Goal: Task Accomplishment & Management: Complete application form

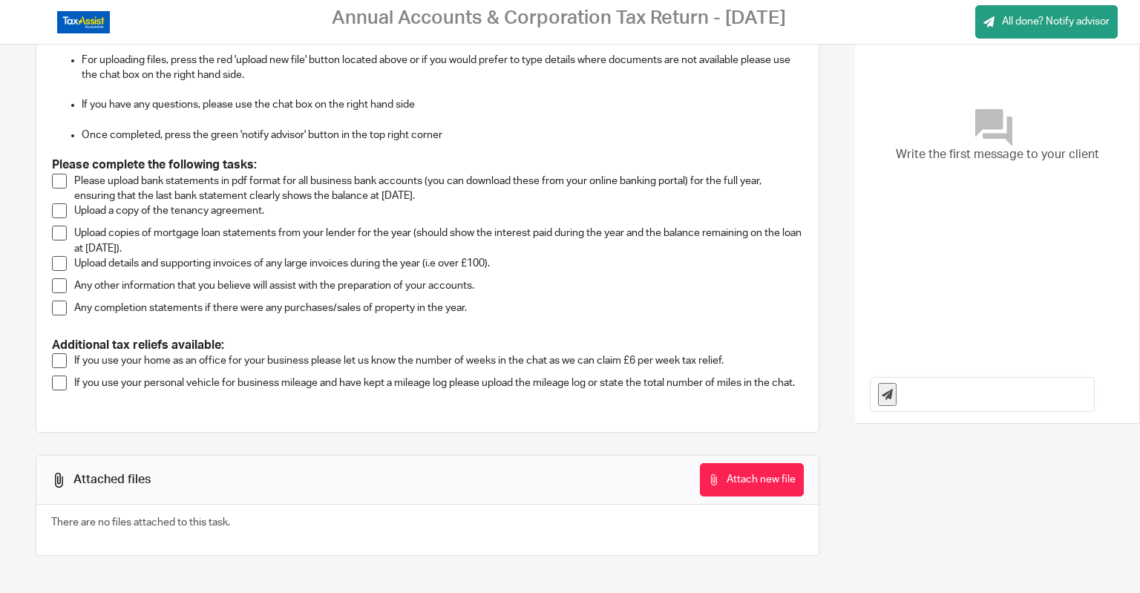
scroll to position [175, 0]
drag, startPoint x: 0, startPoint y: 0, endPoint x: 569, endPoint y: 368, distance: 677.8
click at [569, 368] on div "If you use your home as an office for your business please let us know the numb…" at bounding box center [438, 364] width 729 height 22
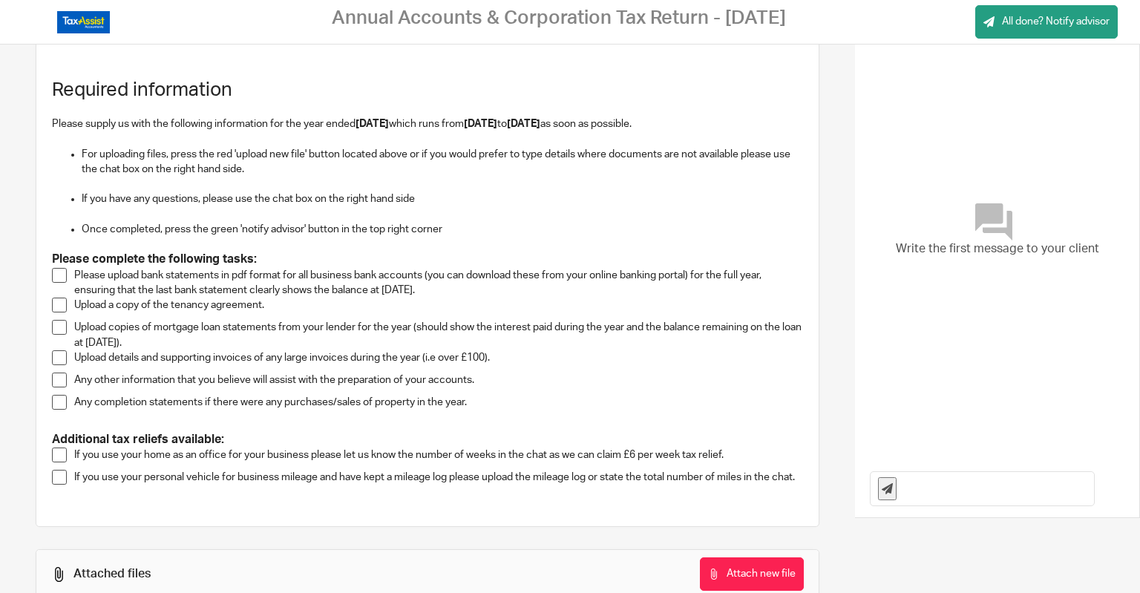
scroll to position [98, 0]
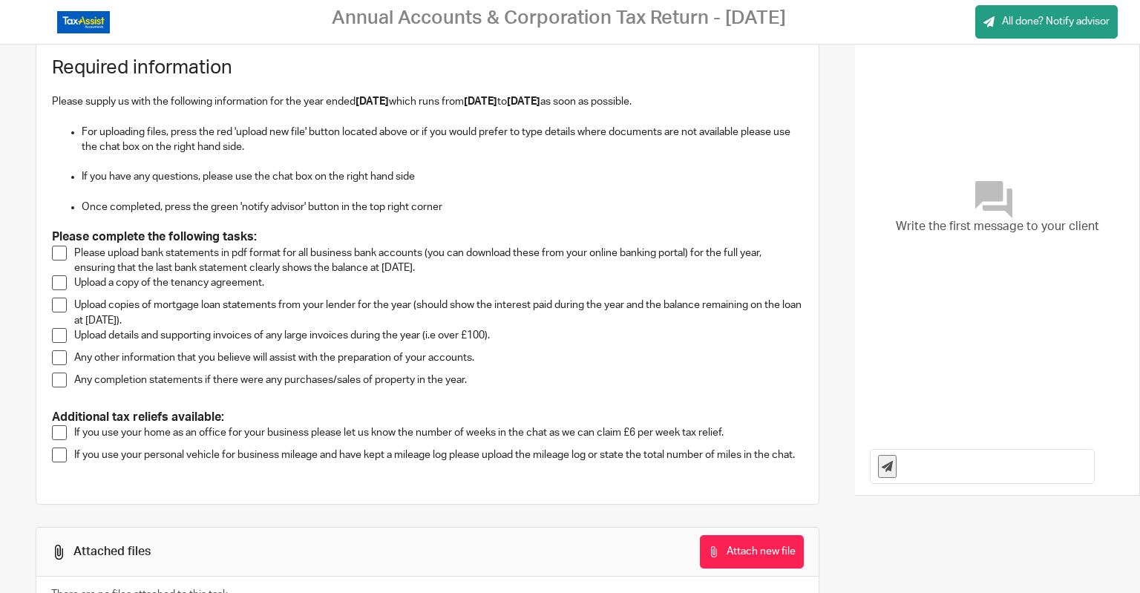
click at [57, 251] on span at bounding box center [59, 253] width 15 height 15
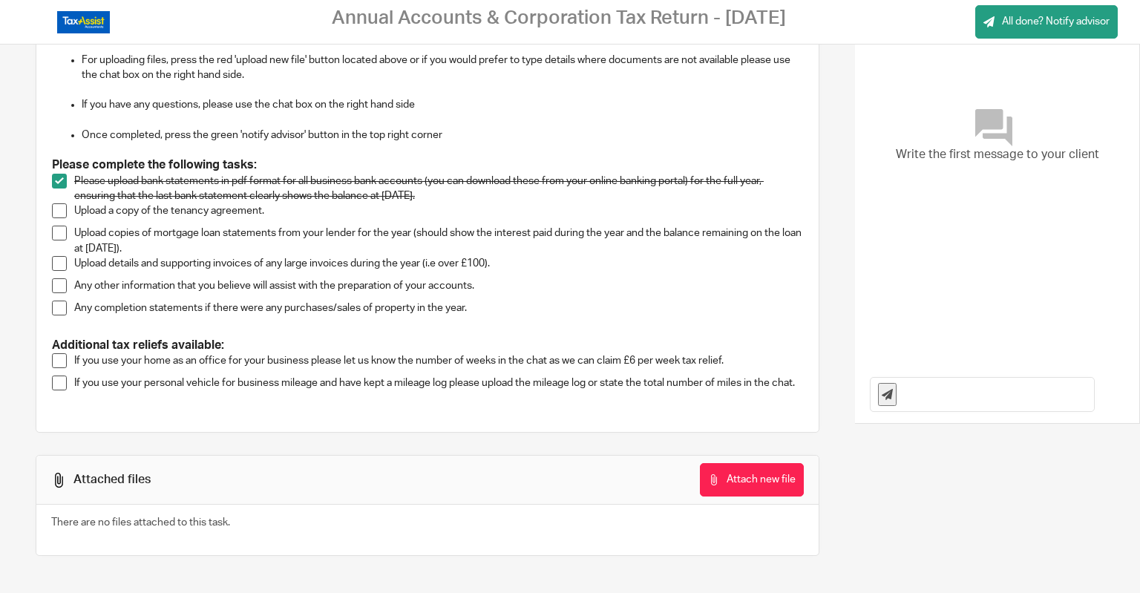
scroll to position [175, 0]
click at [714, 471] on button "Attach new file" at bounding box center [752, 479] width 104 height 33
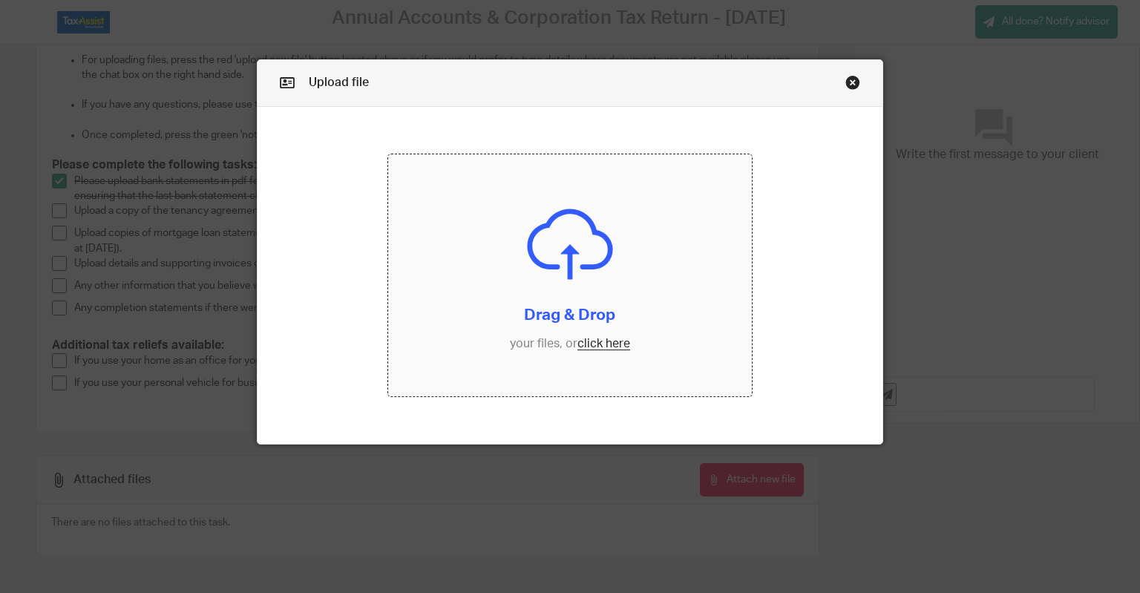
click at [594, 347] on input "file" at bounding box center [570, 275] width 364 height 243
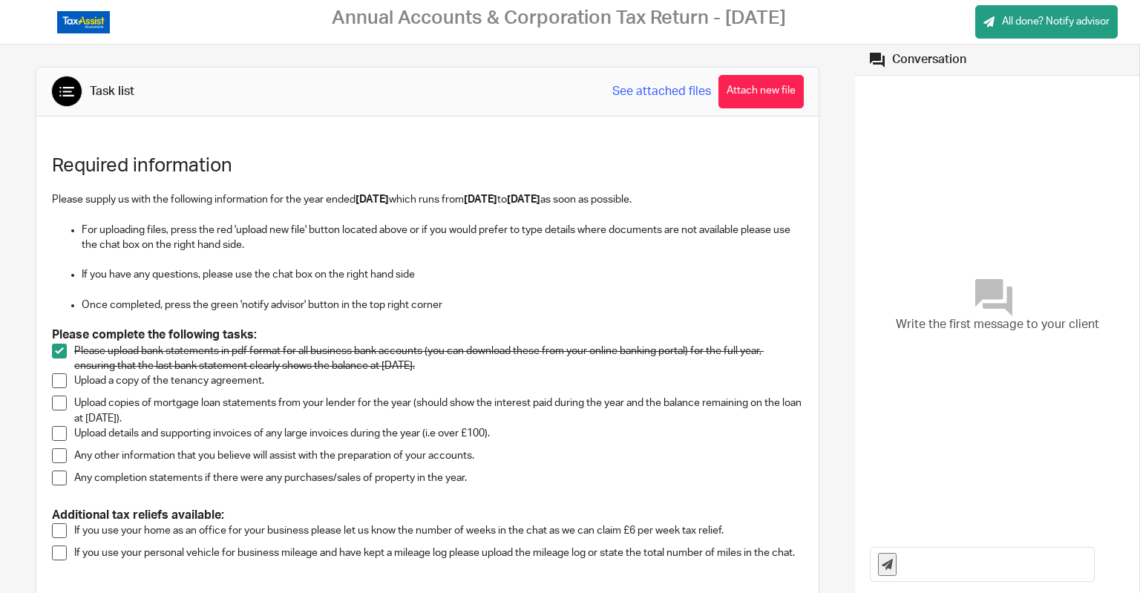
scroll to position [73, 0]
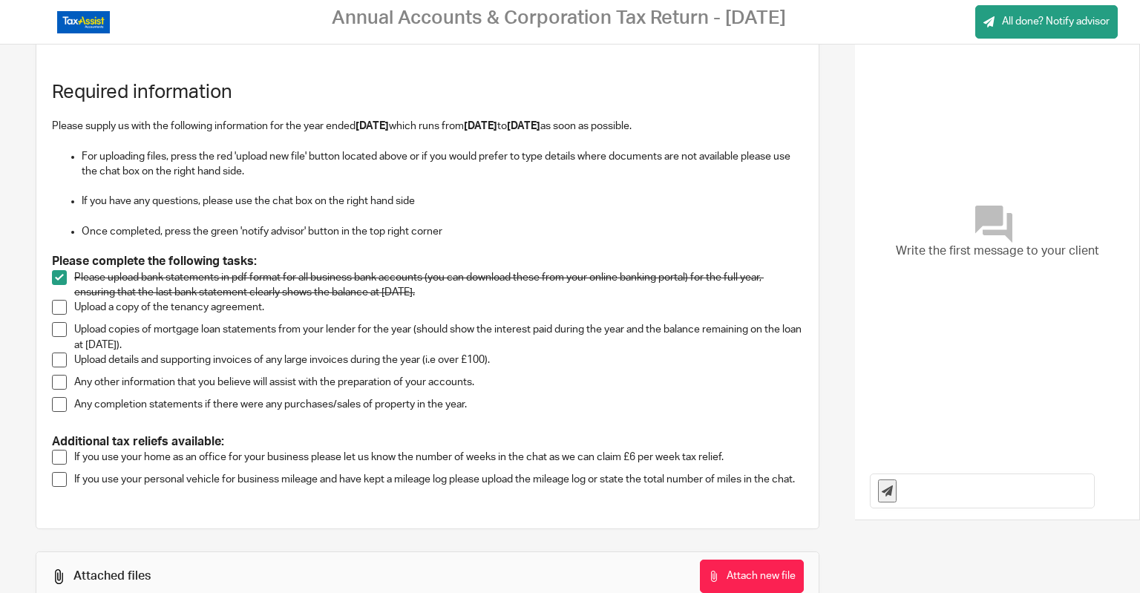
click at [59, 306] on span at bounding box center [59, 307] width 15 height 15
click at [933, 481] on input "text" at bounding box center [998, 490] width 189 height 33
click at [56, 458] on span at bounding box center [59, 457] width 15 height 15
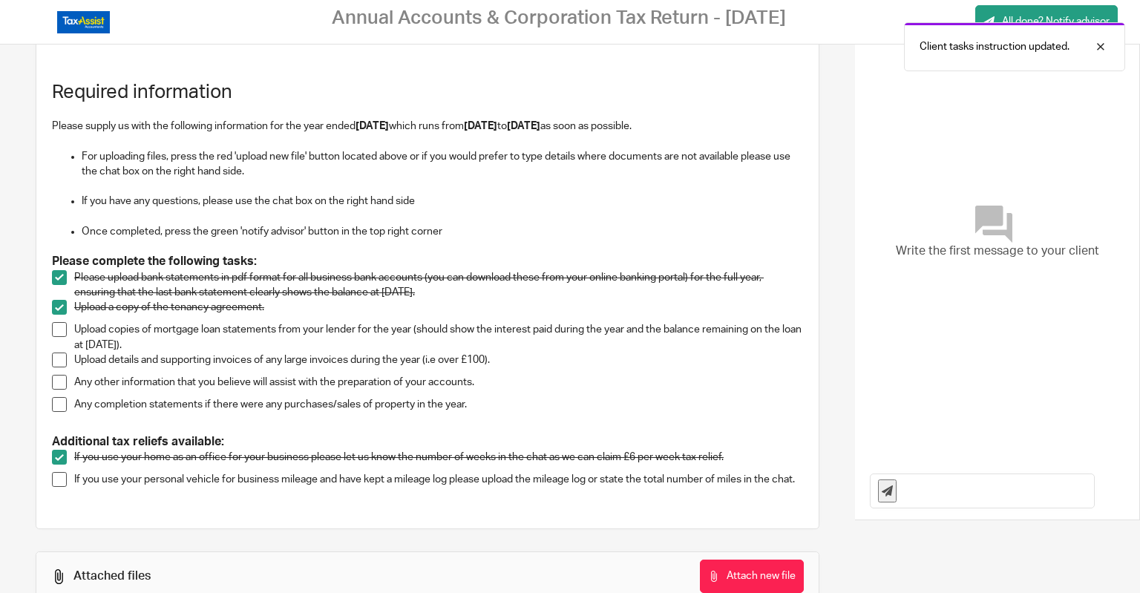
click at [914, 495] on input "text" at bounding box center [998, 490] width 189 height 33
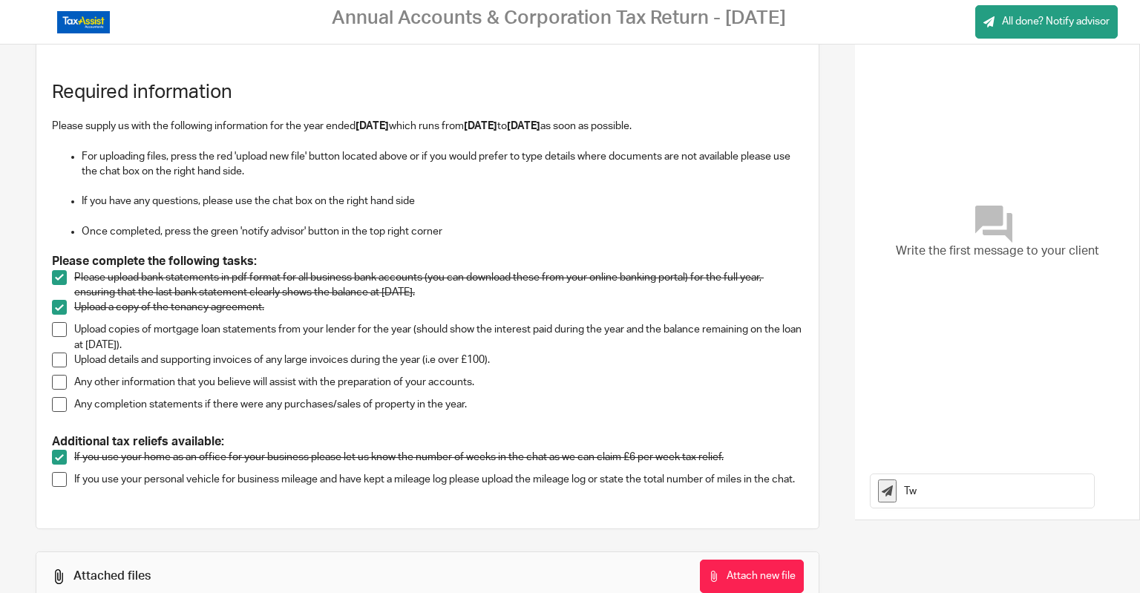
type input "T"
drag, startPoint x: 941, startPoint y: 488, endPoint x: 876, endPoint y: 492, distance: 64.7
click at [876, 492] on div "4 weeks" at bounding box center [981, 490] width 223 height 33
type input "0.5 days a week used as a office. 52 weeks in a year = 26 days a year = 3.7 wee…"
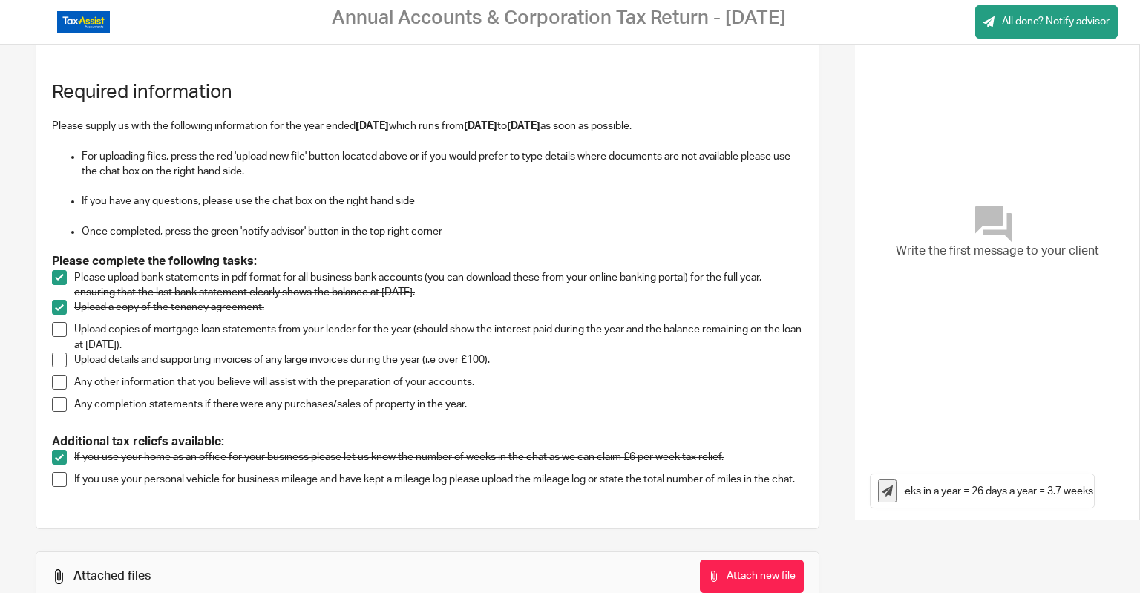
scroll to position [0, 0]
click at [882, 493] on icon at bounding box center [887, 490] width 11 height 11
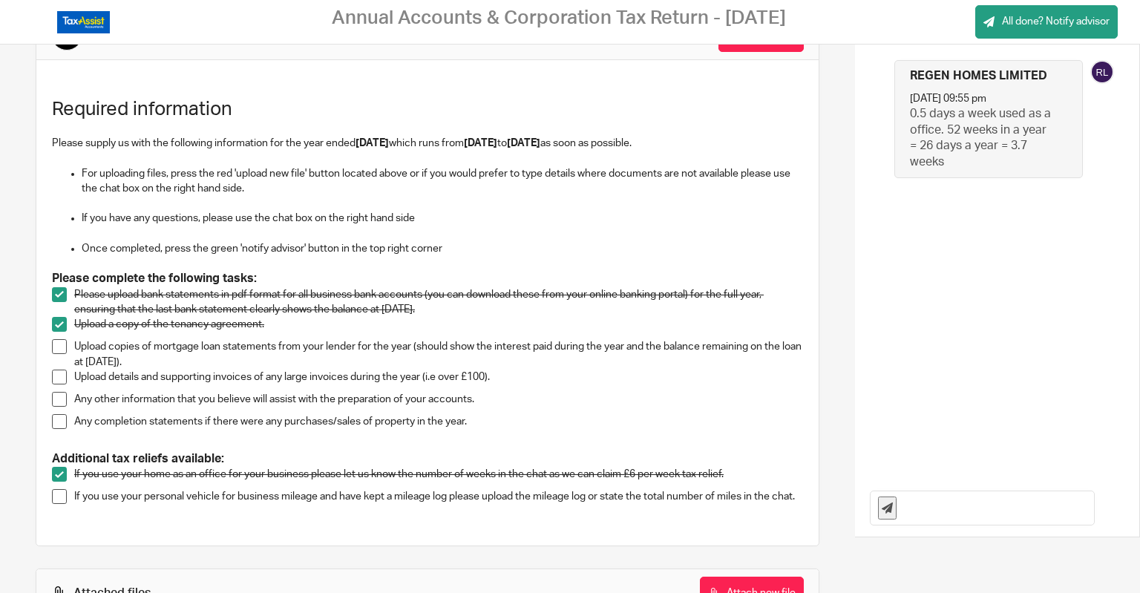
scroll to position [58, 0]
click at [928, 498] on input "text" at bounding box center [998, 506] width 189 height 33
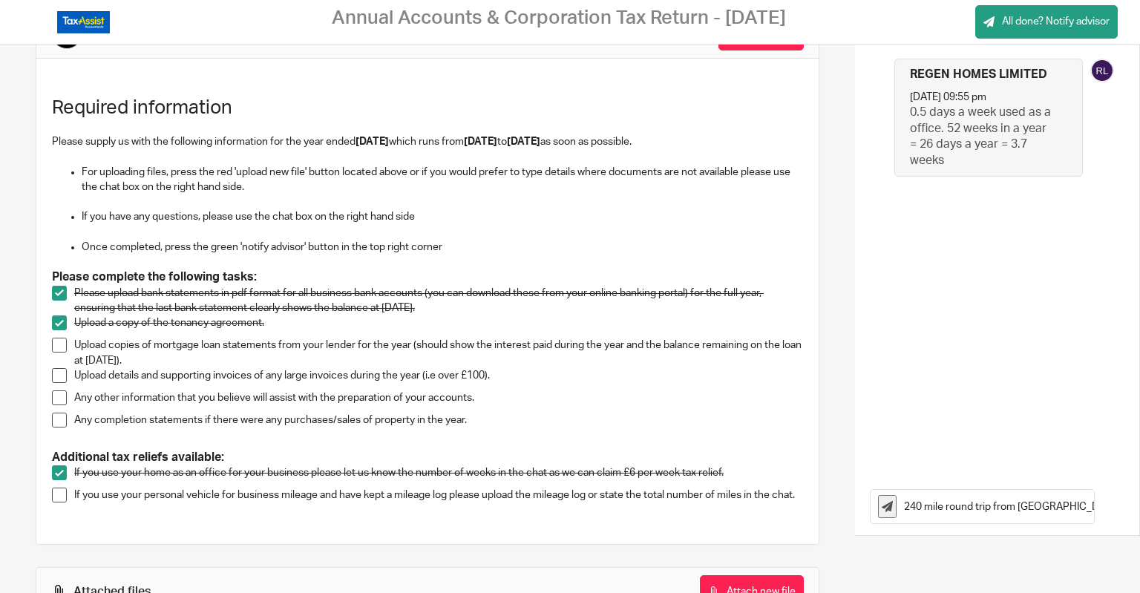
scroll to position [0, 188]
drag, startPoint x: 971, startPoint y: 505, endPoint x: 1138, endPoint y: 484, distance: 169.1
click at [1138, 484] on main "Annual Accounts & Corporation Tax Return - [DATE] All done? Notify advisor Uplo…" at bounding box center [570, 296] width 1140 height 593
click at [1085, 504] on div "240 mile round trip from london to le67 3la - done 4 times a year thats 960 mil…" at bounding box center [997, 507] width 284 height 58
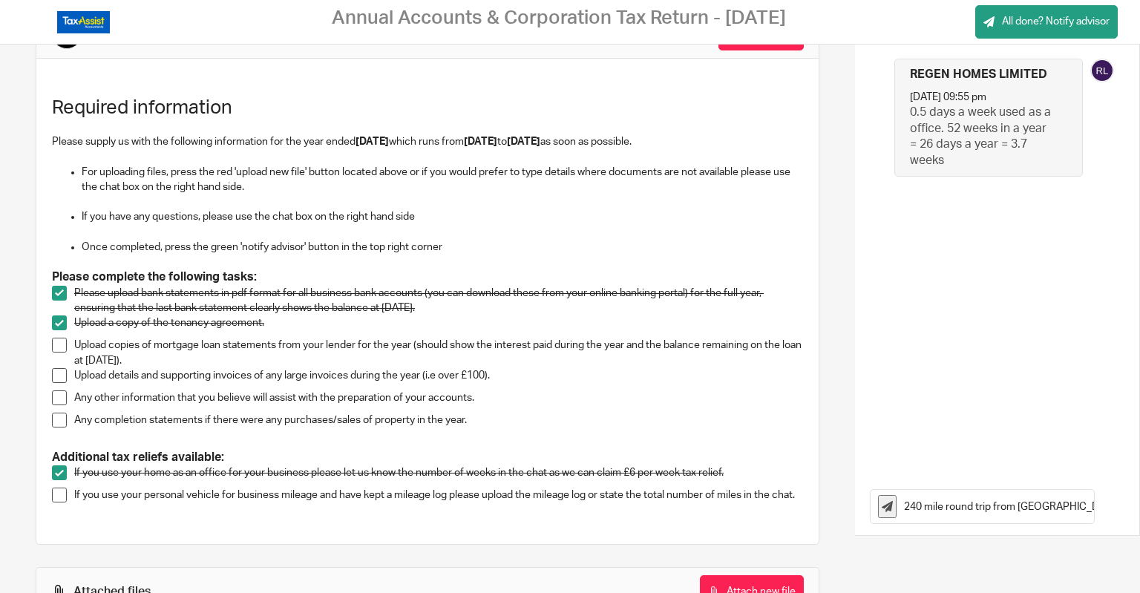
click at [1057, 510] on input "240 mile round trip from london to le67 3la - done 4 times a year thats 960 mil…" at bounding box center [998, 506] width 189 height 33
type input "240 mile round trip from [GEOGRAPHIC_DATA] to le67 3la - done 4 times a year th…"
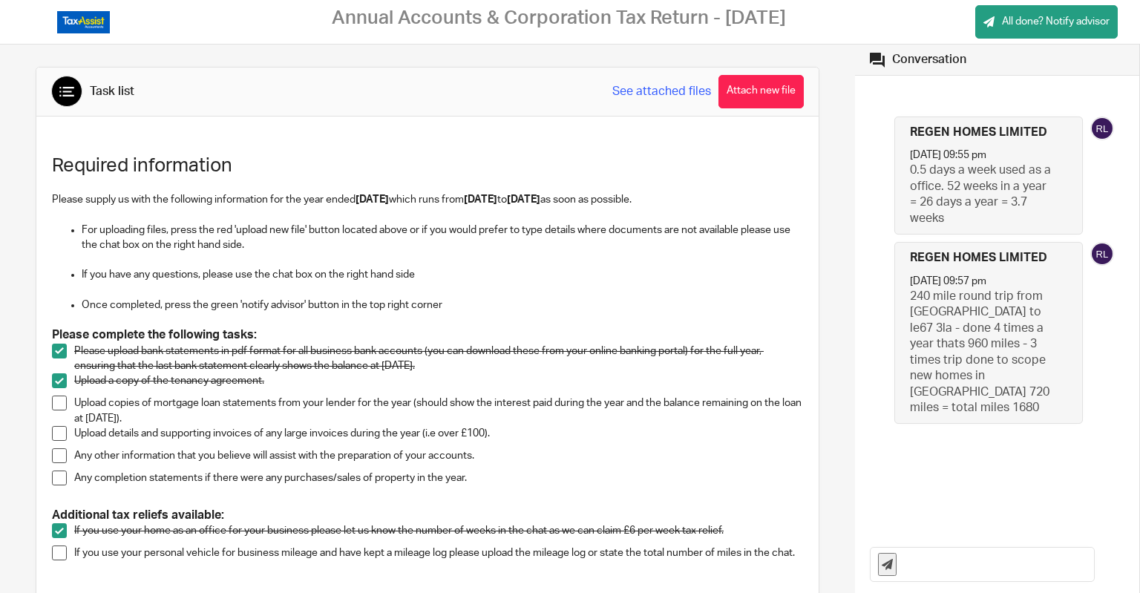
scroll to position [141, 0]
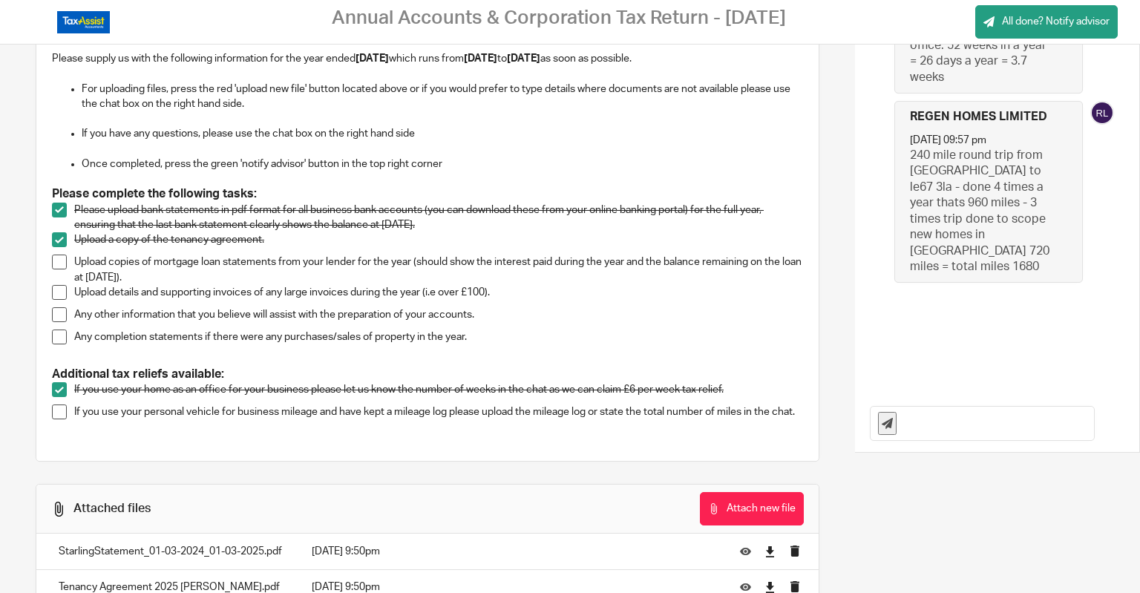
click at [62, 410] on span at bounding box center [59, 411] width 15 height 15
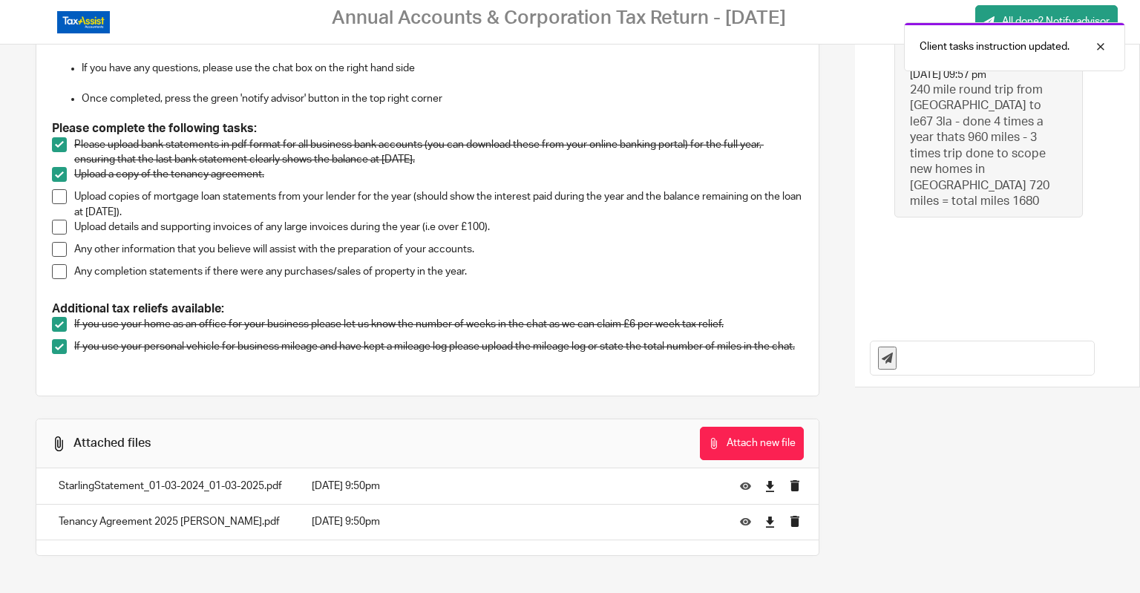
scroll to position [91, 0]
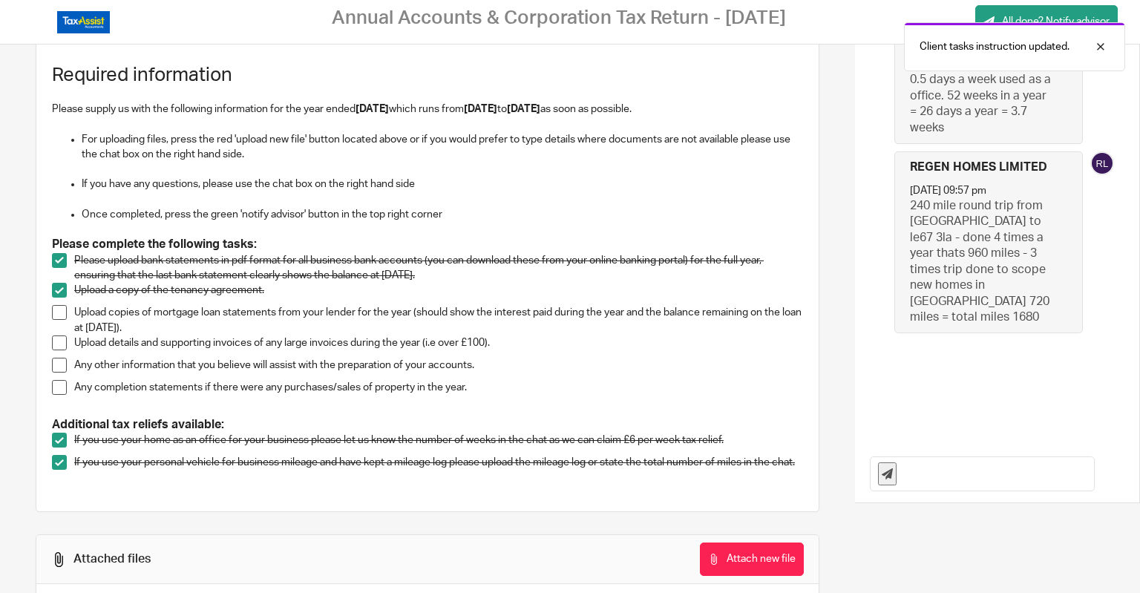
click at [56, 385] on span at bounding box center [59, 387] width 15 height 15
click at [64, 385] on span at bounding box center [59, 387] width 15 height 15
click at [56, 358] on span at bounding box center [59, 365] width 15 height 15
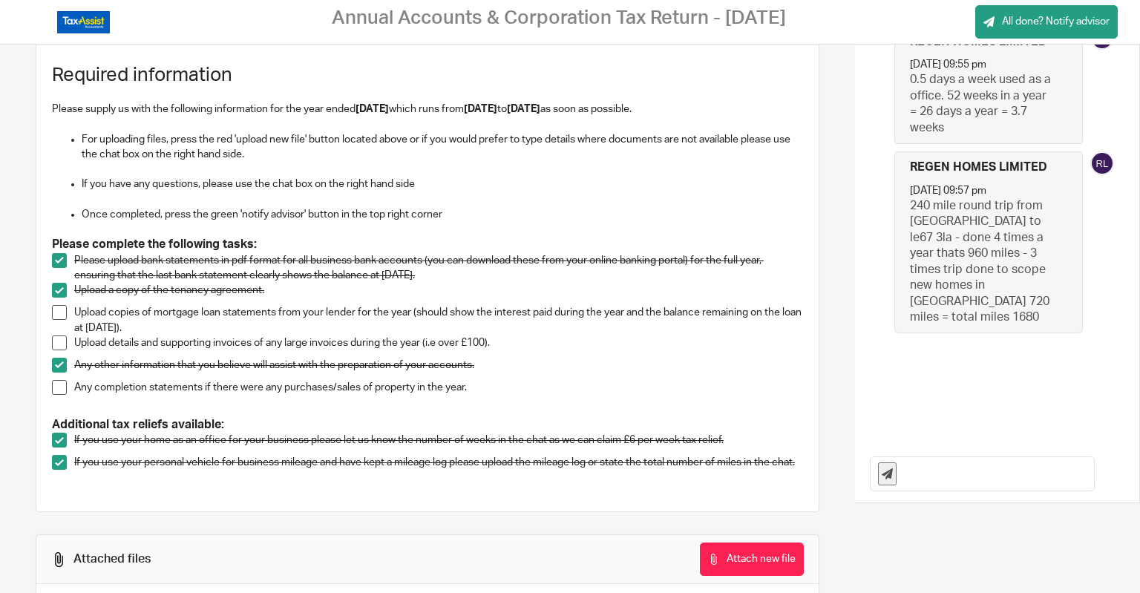
click at [57, 341] on span at bounding box center [59, 342] width 15 height 15
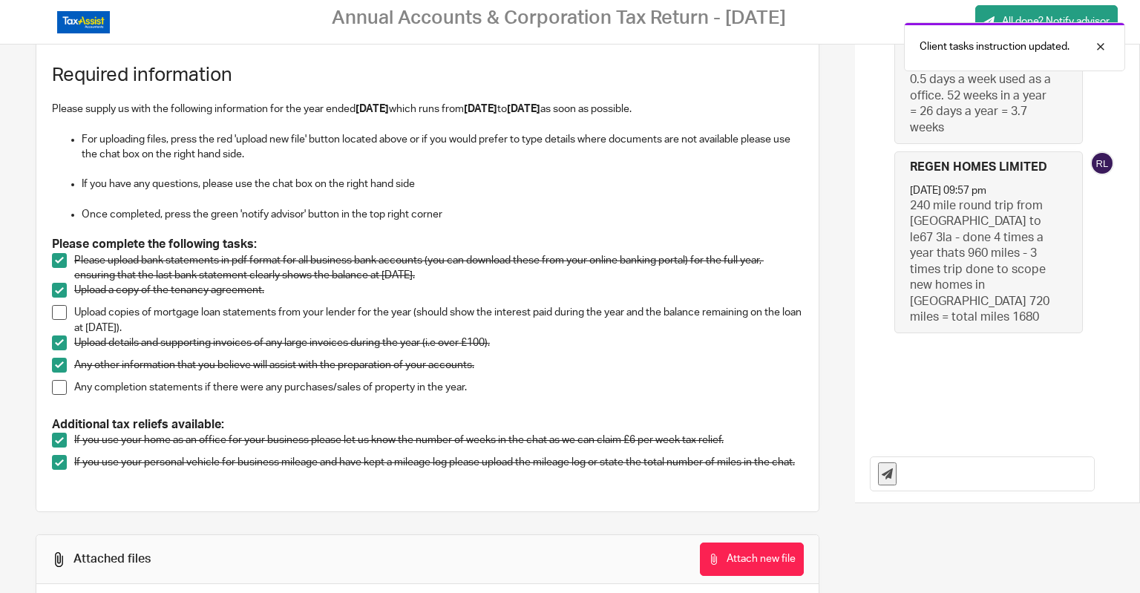
click at [913, 473] on input "text" at bounding box center [998, 473] width 189 height 33
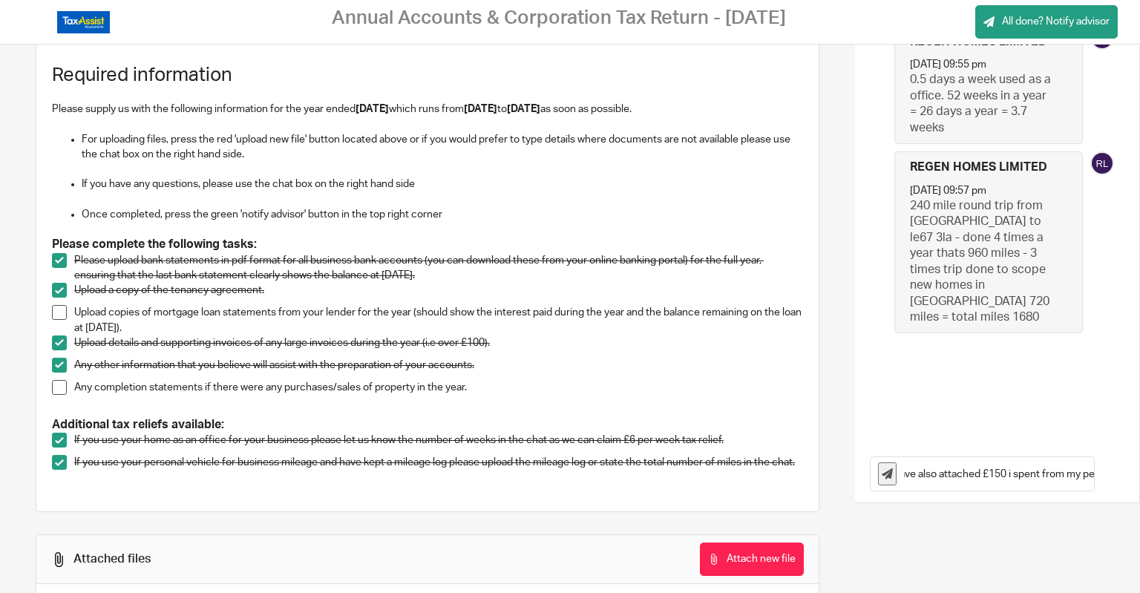
scroll to position [0, 0]
type input "I have also attached £150 i spent from my personal card to pay for the [PERSON_…"
click at [882, 472] on icon at bounding box center [887, 473] width 11 height 11
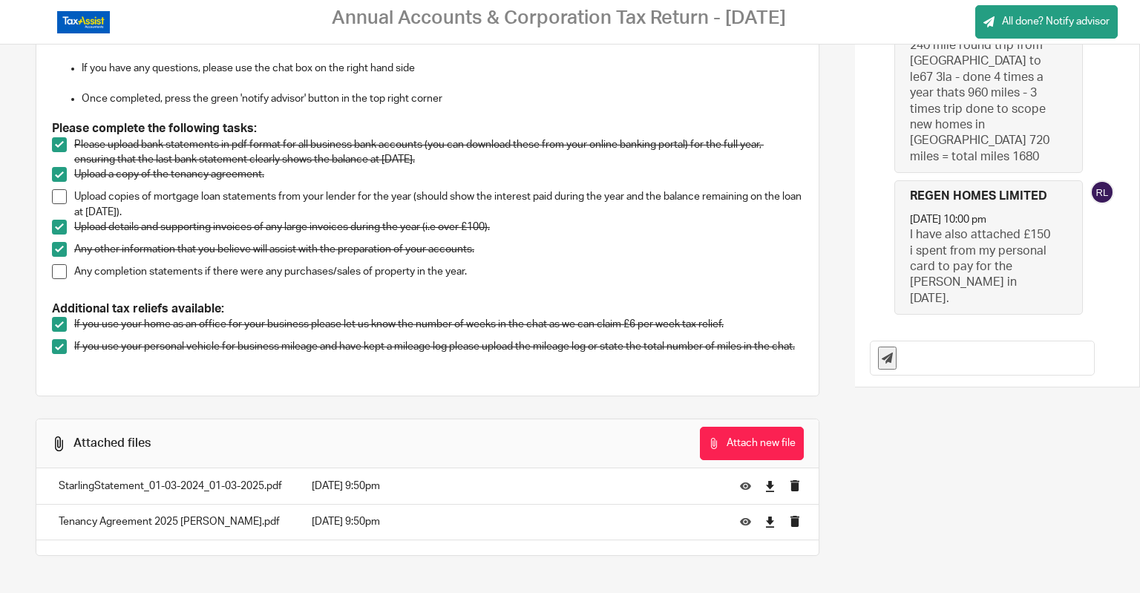
scroll to position [211, 0]
click at [727, 438] on button "Attach new file" at bounding box center [752, 443] width 104 height 33
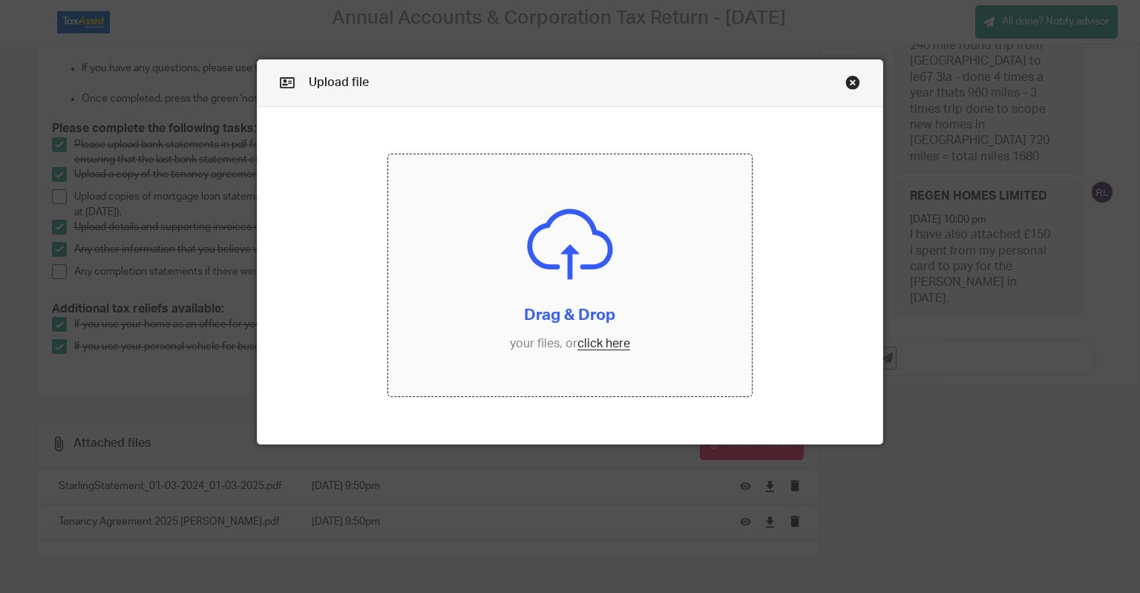
click at [600, 314] on input "file" at bounding box center [570, 275] width 364 height 243
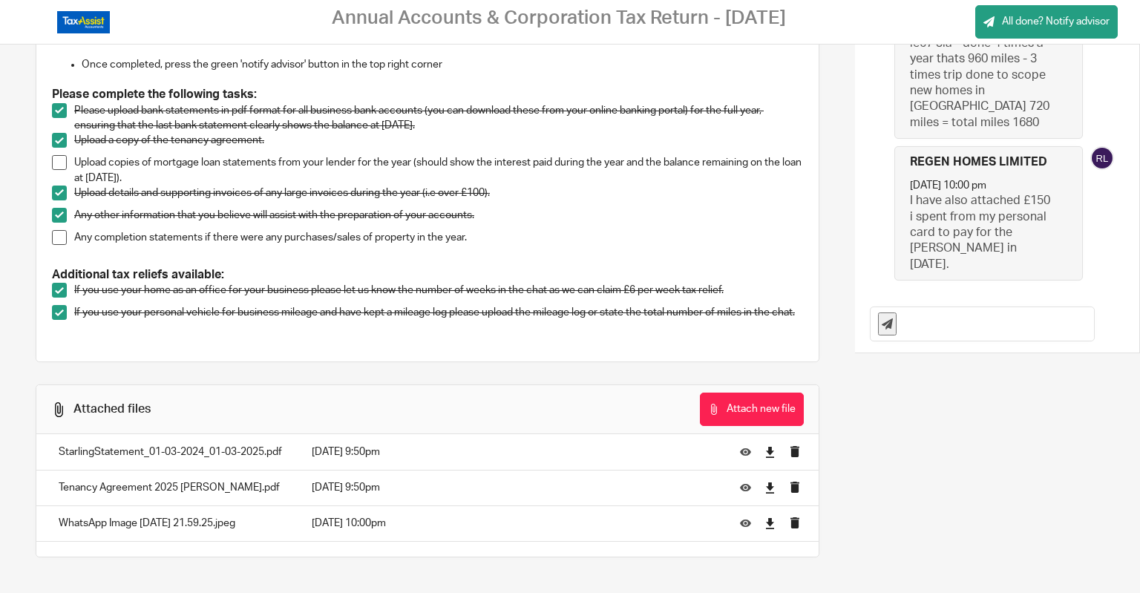
scroll to position [105, 0]
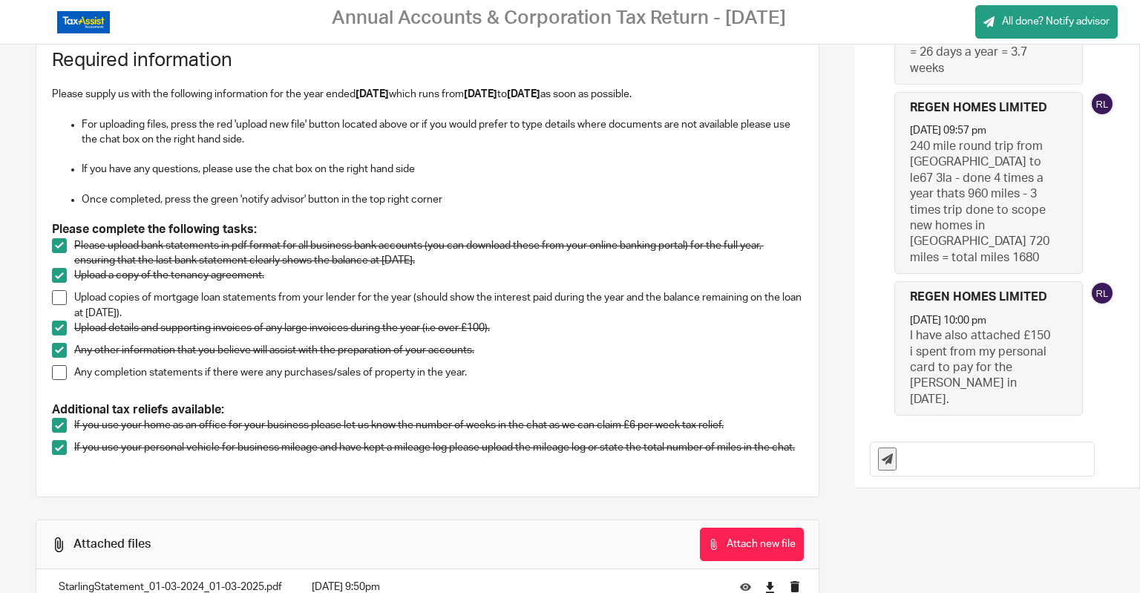
click at [962, 459] on input "text" at bounding box center [998, 458] width 189 height 33
click at [993, 456] on input "I do not have the mortage loan statment" at bounding box center [998, 458] width 189 height 33
click at [1055, 456] on input "I do not have the mortgage loan statment" at bounding box center [998, 458] width 189 height 33
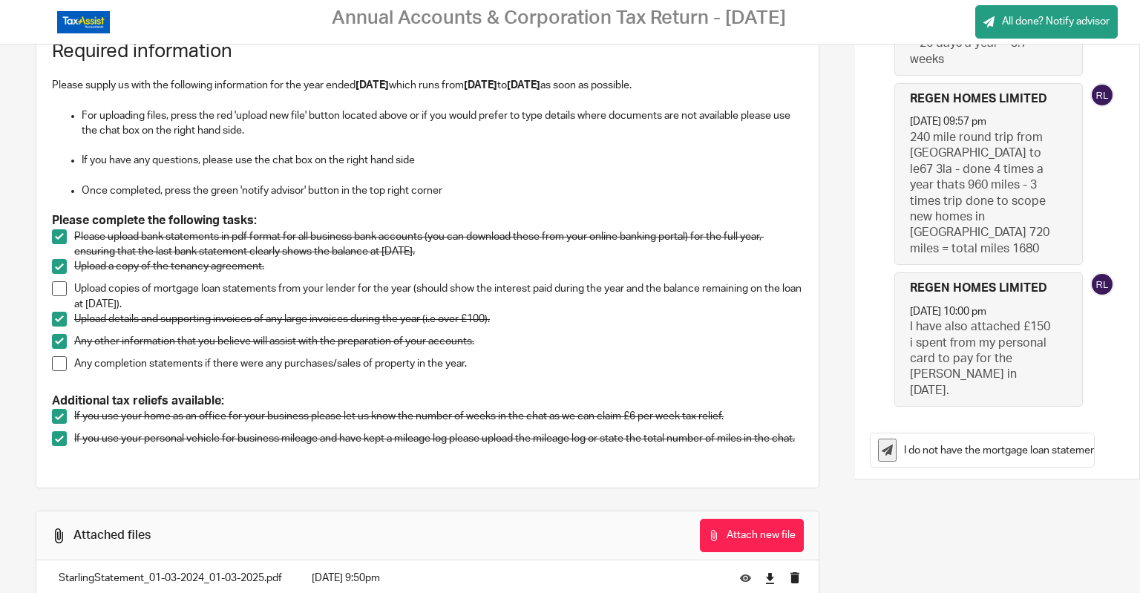
scroll to position [0, 13]
drag, startPoint x: 898, startPoint y: 447, endPoint x: 1135, endPoint y: 447, distance: 237.5
click at [1135, 447] on main "Annual Accounts & Corporation Tax Return - February 28, 2025 All done? Notify a…" at bounding box center [570, 296] width 1140 height 593
click at [980, 453] on input "I do not have the mortgage loan statement" at bounding box center [998, 449] width 189 height 33
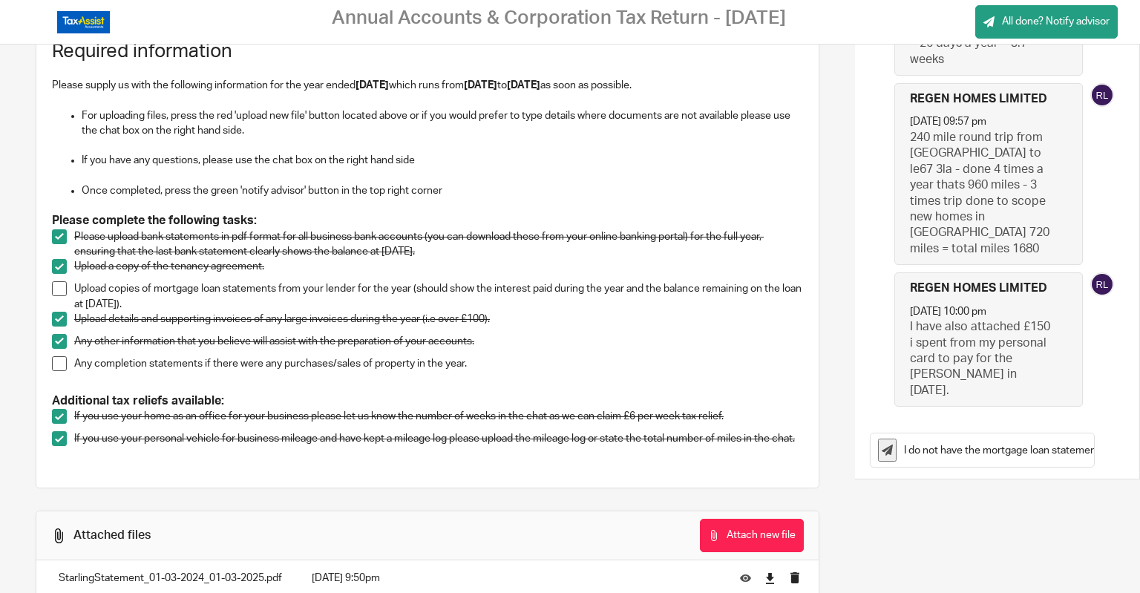
drag, startPoint x: 919, startPoint y: 454, endPoint x: 821, endPoint y: 465, distance: 99.2
click at [821, 465] on div "Task list See attached files Attach new file Required information Please supply…" at bounding box center [570, 325] width 1140 height 790
click at [938, 453] on input "I do not have the mortgage loan statement" at bounding box center [998, 449] width 189 height 33
click at [63, 290] on span at bounding box center [59, 288] width 15 height 15
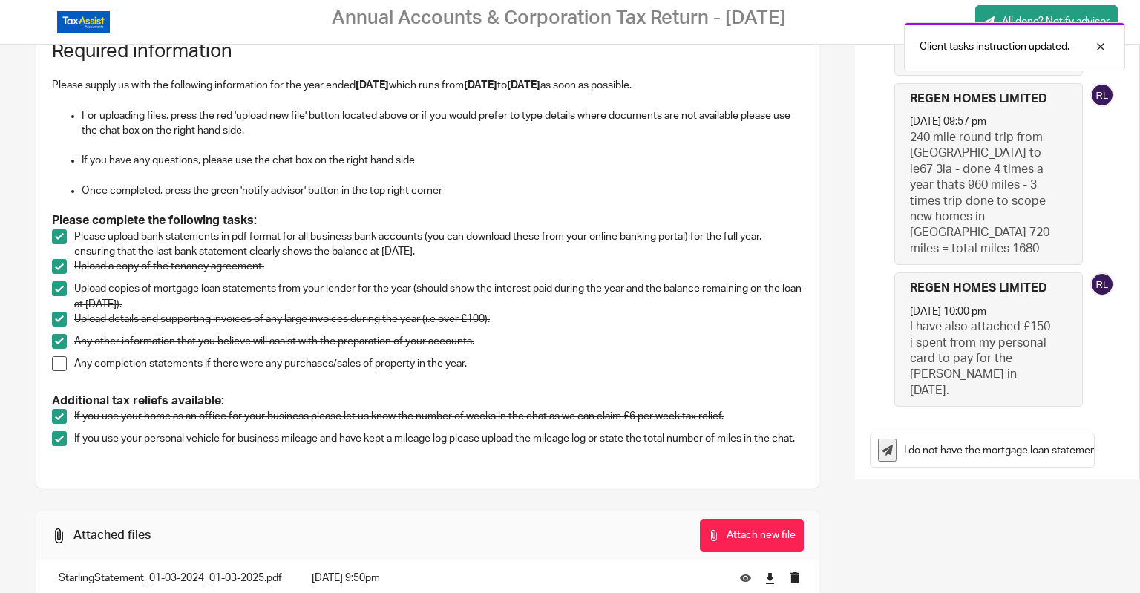
scroll to position [0, 13]
drag, startPoint x: 901, startPoint y: 452, endPoint x: 1133, endPoint y: 453, distance: 232.3
click at [1137, 453] on main "Annual Accounts & Corporation Tax Return - February 28, 2025 All done? Notify a…" at bounding box center [570, 296] width 1140 height 593
click at [1069, 453] on input "I do not have the mortgage loan statement" at bounding box center [998, 449] width 189 height 33
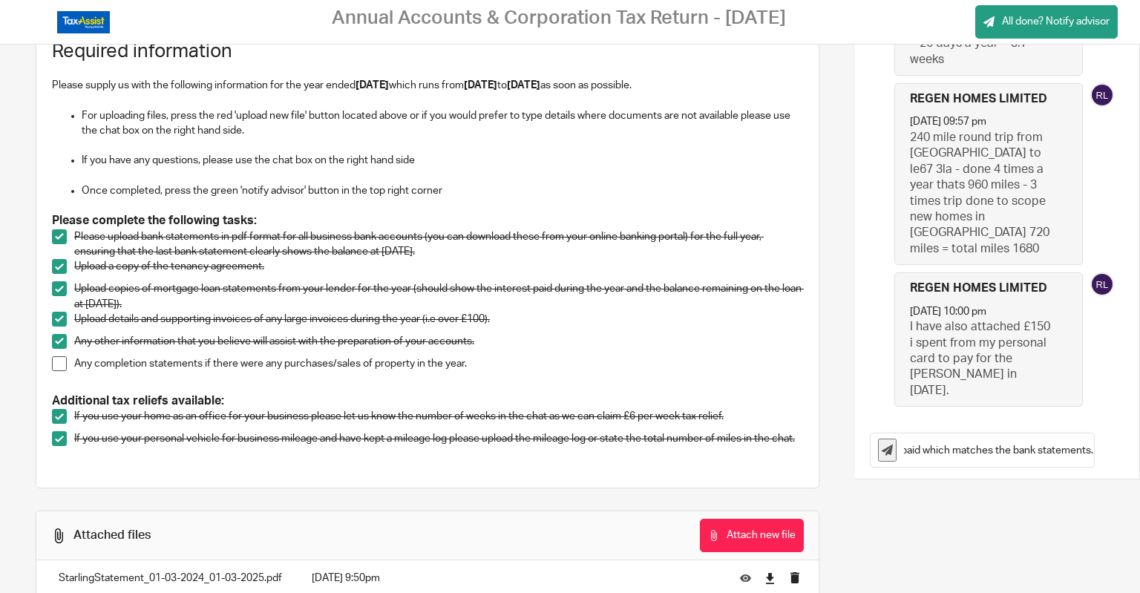
type input "I do not have the mortgage loan statement as they only do paper copies and i ha…"
click at [883, 452] on icon at bounding box center [887, 450] width 11 height 11
click at [882, 450] on icon at bounding box center [887, 450] width 11 height 11
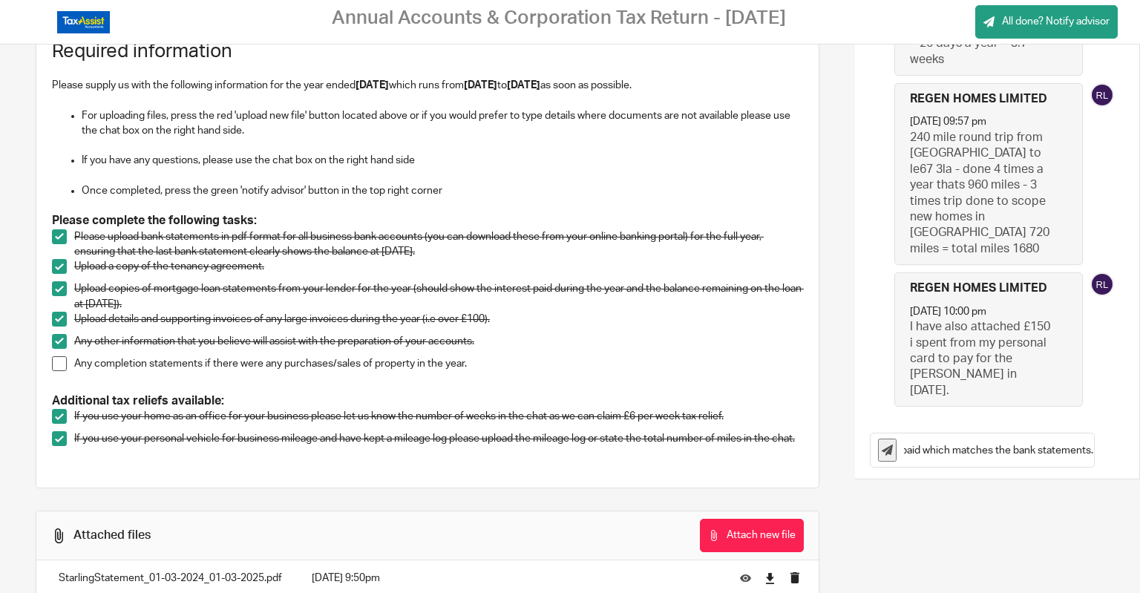
drag, startPoint x: 950, startPoint y: 447, endPoint x: 1137, endPoint y: 450, distance: 187.0
click at [1137, 450] on main "Annual Accounts & Corporation Tax Return - February 28, 2025 All done? Notify a…" at bounding box center [570, 296] width 1140 height 593
click at [1000, 470] on div "I do not have the mortgage loan statement as they only do paper copies and i ha…" at bounding box center [997, 451] width 284 height 58
drag, startPoint x: 937, startPoint y: 456, endPoint x: 923, endPoint y: 454, distance: 13.5
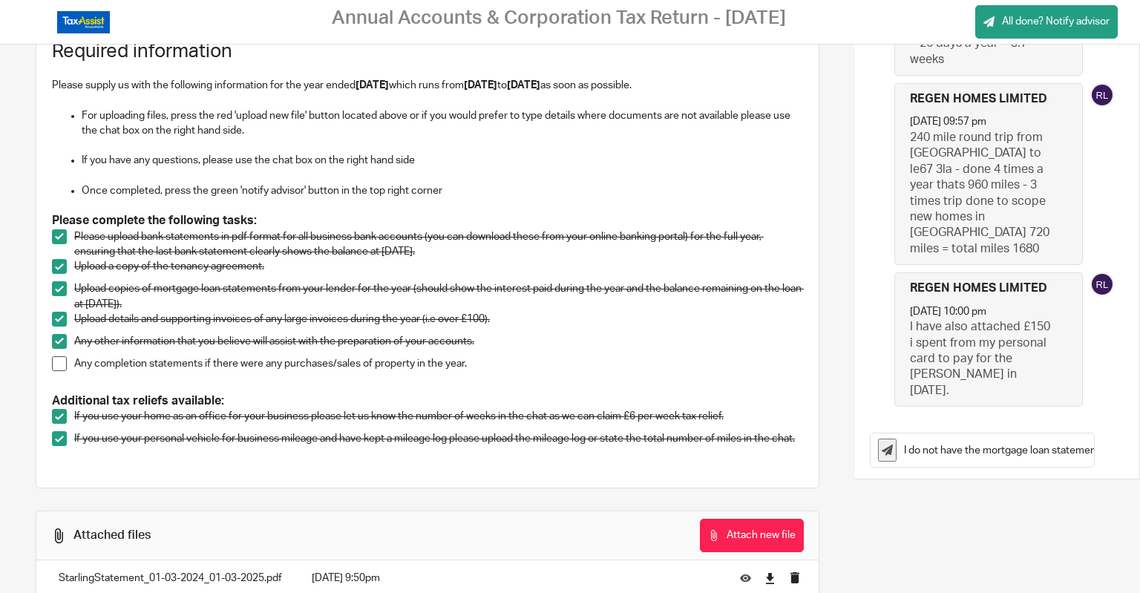
click at [923, 454] on input "I do not have the mortgage loan statement as they only do paper copies and i ha…" at bounding box center [998, 449] width 189 height 33
drag, startPoint x: 896, startPoint y: 450, endPoint x: 1079, endPoint y: 484, distance: 185.7
click at [1138, 458] on main "Annual Accounts & Corporation Tax Return - February 28, 2025 All done? Notify a…" at bounding box center [570, 296] width 1140 height 593
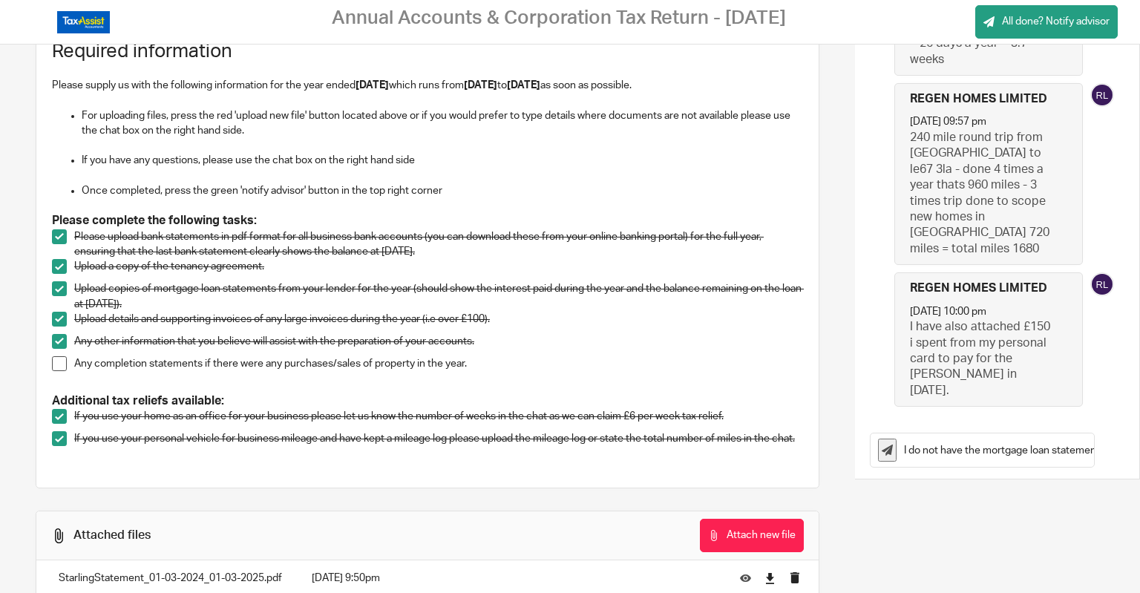
click at [1015, 502] on div "Task list See attached files Attach new file Required information Please supply…" at bounding box center [570, 325] width 1140 height 790
click at [870, 445] on div "I do not have the mortgage loan statement as they only do paper copies and i ha…" at bounding box center [981, 449] width 223 height 33
click at [882, 447] on icon at bounding box center [887, 450] width 11 height 11
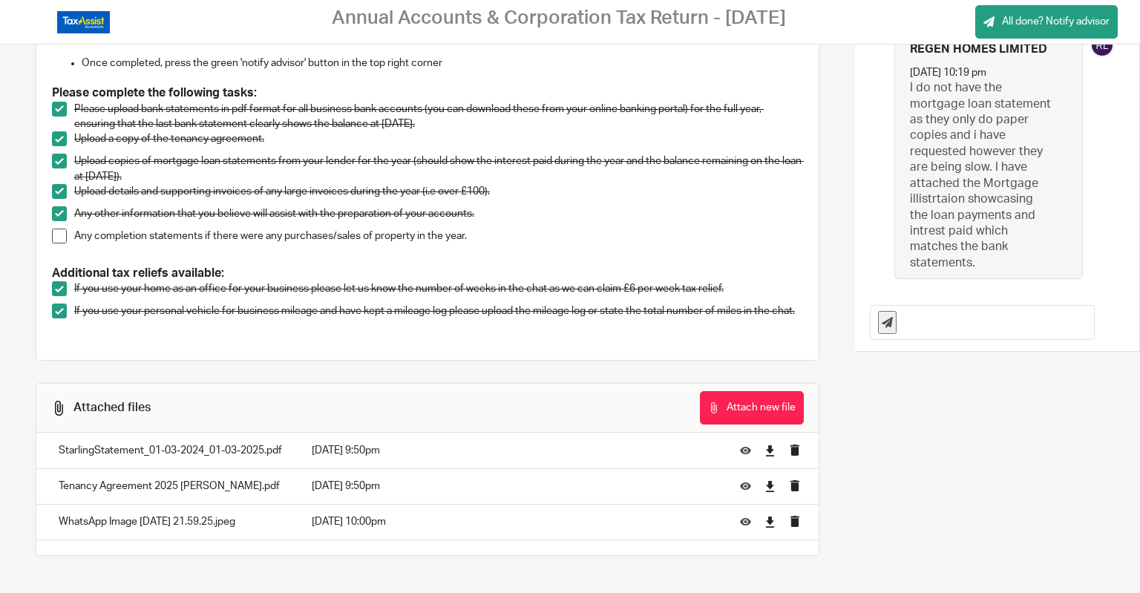
scroll to position [246, 0]
click at [727, 413] on button "Attach new file" at bounding box center [752, 407] width 104 height 33
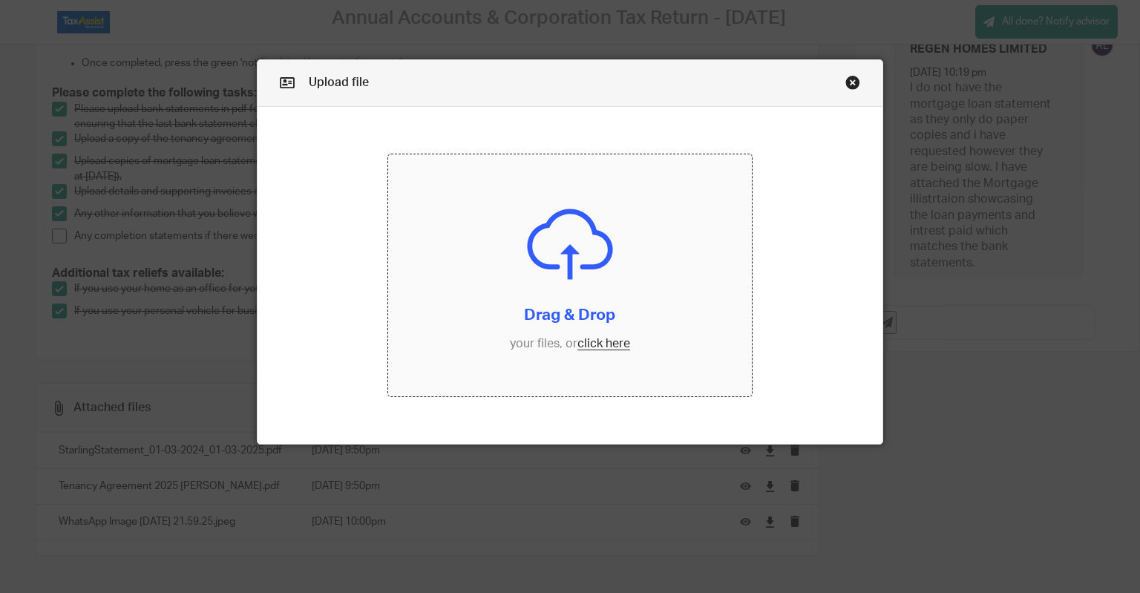
click at [591, 338] on input "file" at bounding box center [570, 275] width 364 height 243
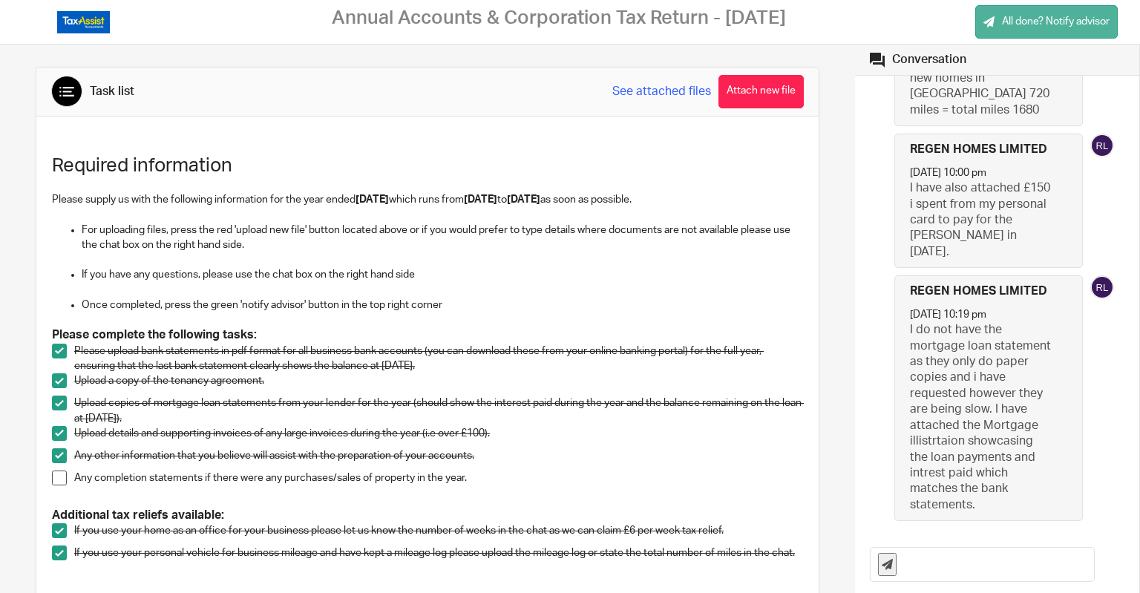
click at [1049, 29] on link "All done? Notify advisor" at bounding box center [1046, 21] width 142 height 33
click at [1103, 45] on div at bounding box center [1089, 47] width 40 height 18
